Goal: Task Accomplishment & Management: Use online tool/utility

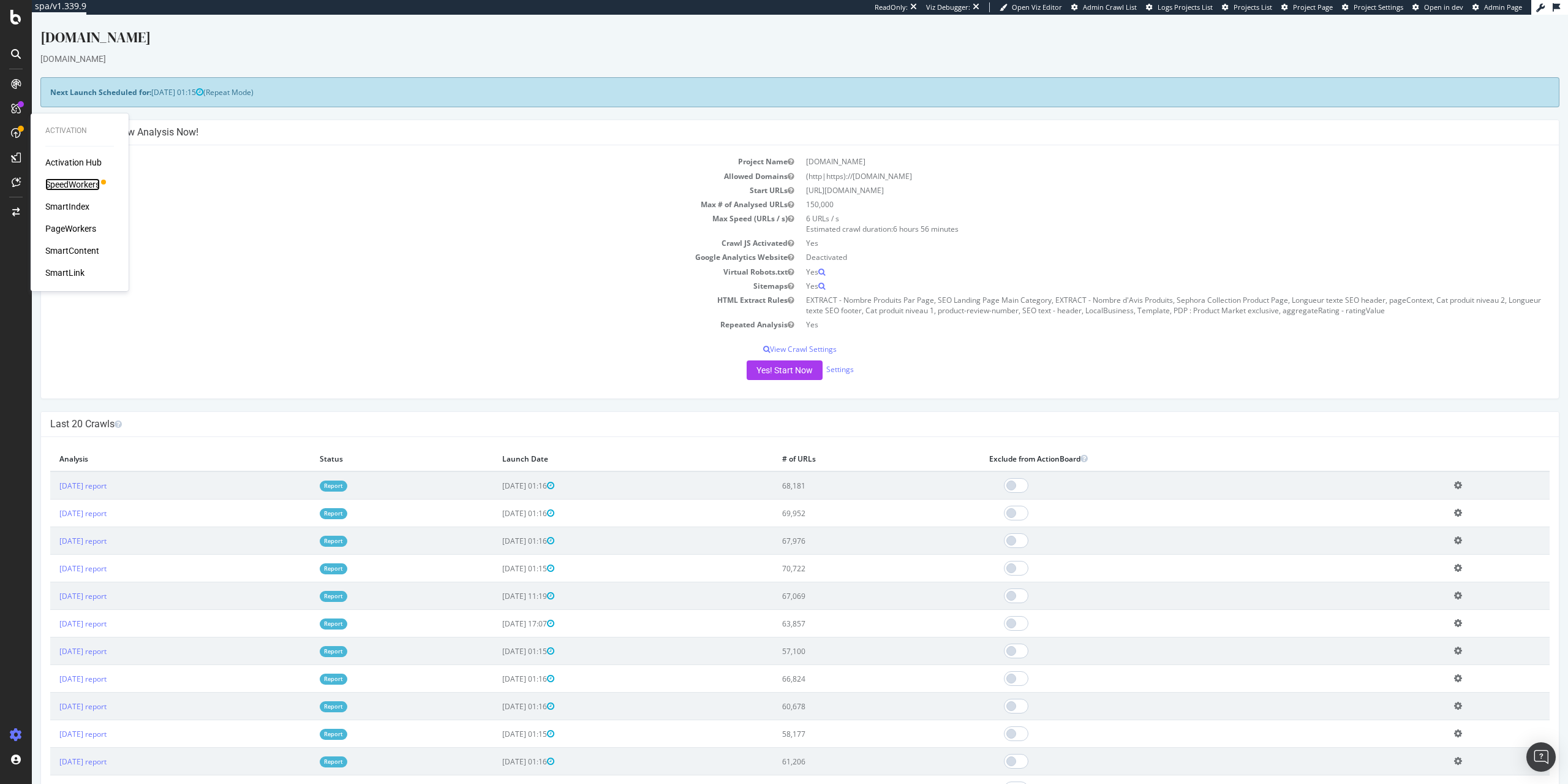
click at [95, 184] on div "SpeedWorkers" at bounding box center [72, 184] width 55 height 12
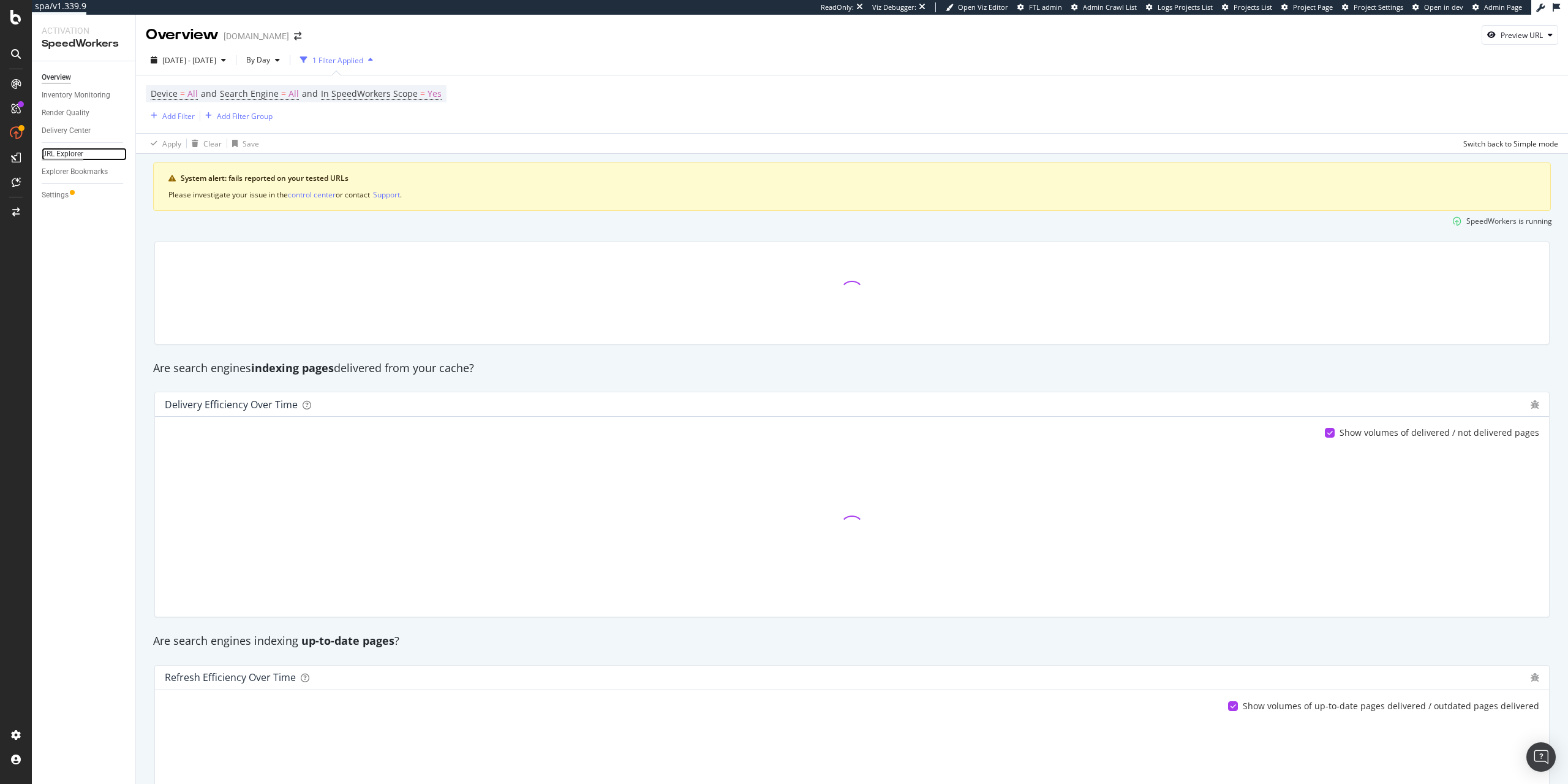
click at [64, 155] on div "URL Explorer" at bounding box center [62, 154] width 42 height 13
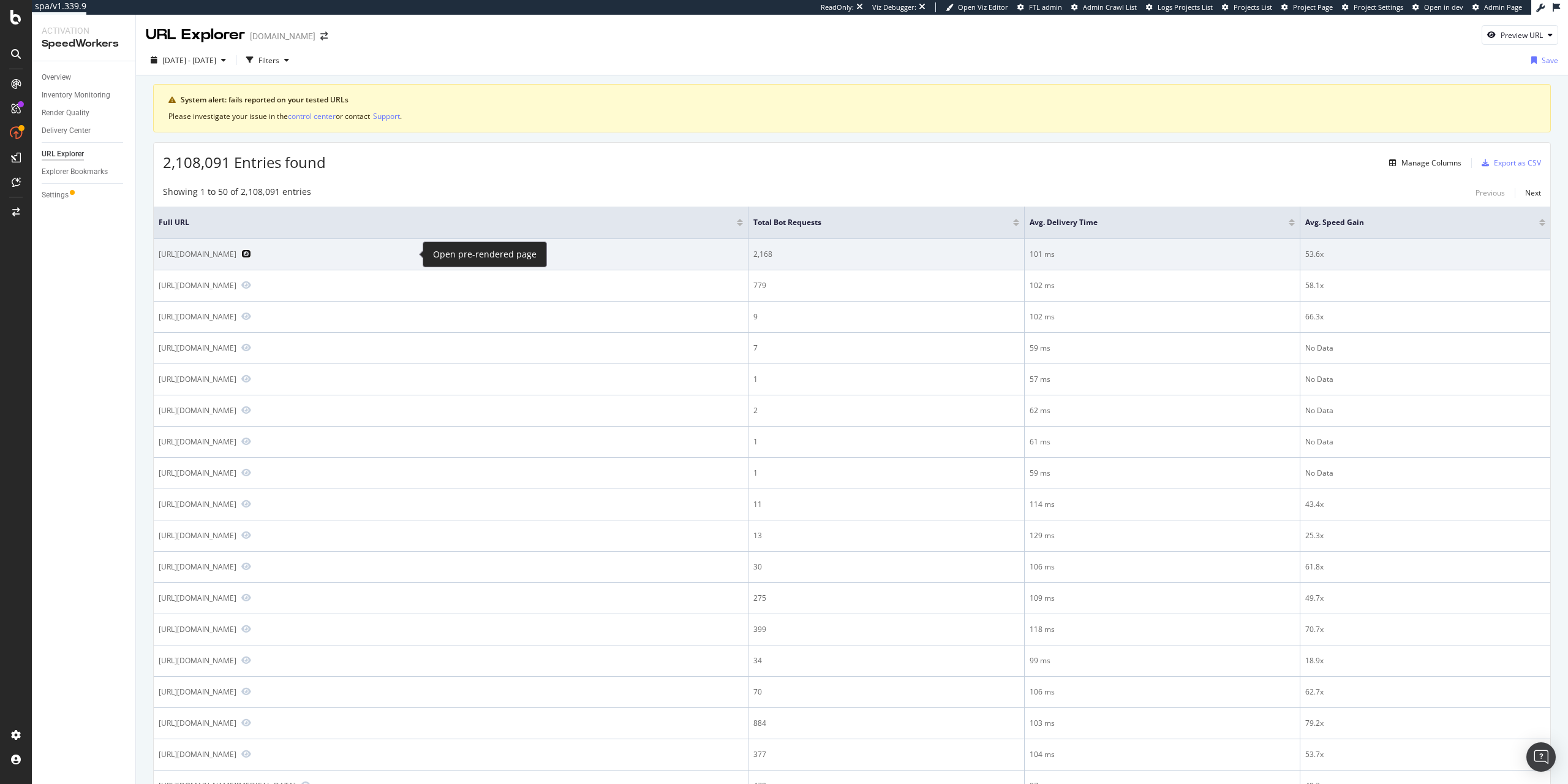
click at [251, 254] on icon "Preview https://www.sephora.fr/p/bleu-de-chanel---eau-de-parfum-304708.html" at bounding box center [246, 254] width 10 height 9
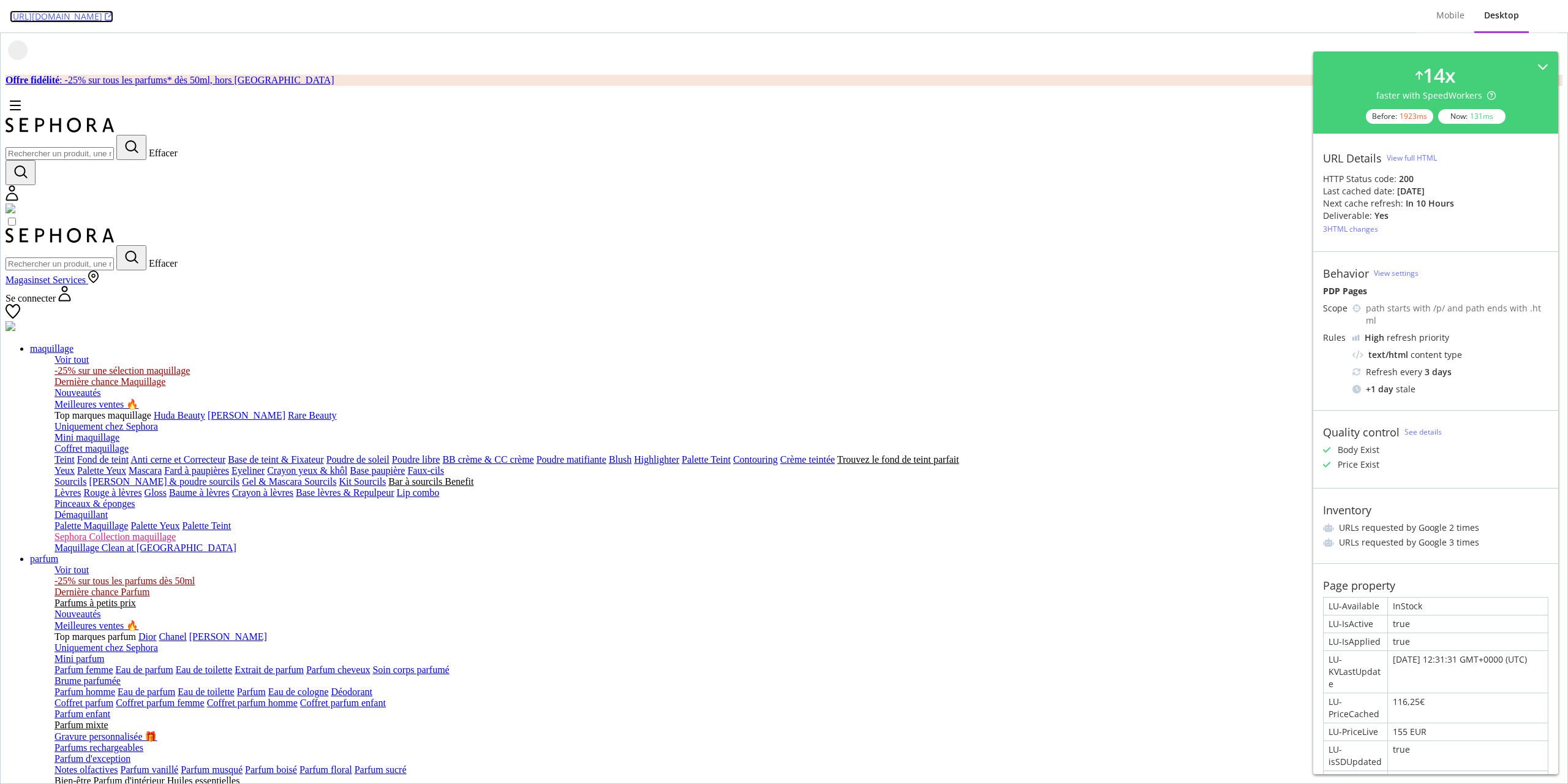
click at [113, 16] on icon at bounding box center [109, 16] width 9 height 9
